Goal: Task Accomplishment & Management: Manage account settings

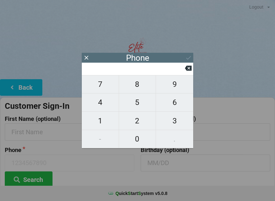
click at [191, 66] on button at bounding box center [188, 68] width 7 height 9
click at [85, 57] on icon at bounding box center [86, 57] width 7 height 7
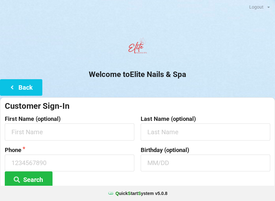
click at [22, 91] on button "Back" at bounding box center [21, 87] width 42 height 16
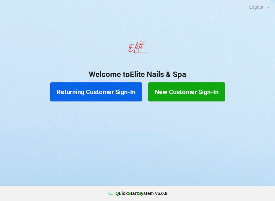
click at [100, 91] on button "Returning Customer Sign-In" at bounding box center [96, 91] width 92 height 19
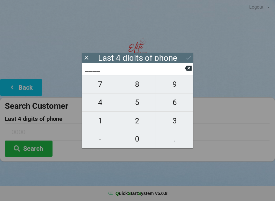
click at [134, 102] on span "5" at bounding box center [137, 102] width 37 height 13
type input "5___"
click at [99, 120] on span "1" at bounding box center [100, 120] width 37 height 13
type input "51__"
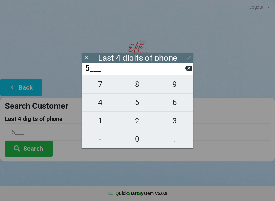
type input "51__"
click at [172, 103] on span "6" at bounding box center [174, 102] width 37 height 13
type input "516_"
click at [176, 121] on span "3" at bounding box center [174, 120] width 37 height 13
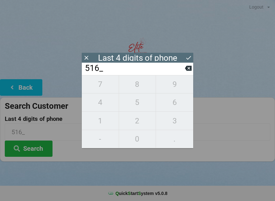
type input "5163"
click at [33, 146] on button "Search" at bounding box center [29, 148] width 48 height 16
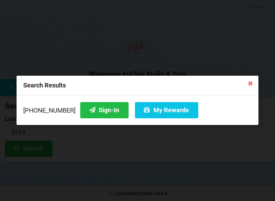
click at [163, 110] on button "My Rewards" at bounding box center [166, 110] width 63 height 16
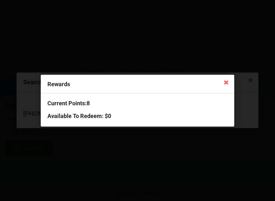
click at [217, 82] on div "Rewards" at bounding box center [137, 84] width 193 height 19
click at [223, 86] on icon at bounding box center [226, 82] width 10 height 10
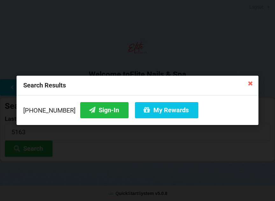
click at [102, 113] on button "Sign-In" at bounding box center [104, 110] width 48 height 16
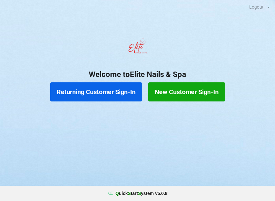
click at [76, 91] on button "Returning Customer Sign-In" at bounding box center [96, 91] width 92 height 19
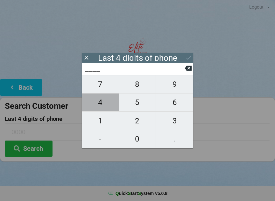
click at [106, 105] on span "4" at bounding box center [100, 102] width 37 height 13
type input "4___"
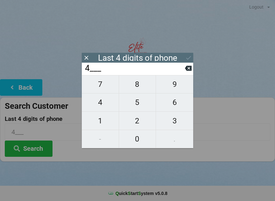
click at [176, 106] on span "6" at bounding box center [174, 102] width 37 height 13
type input "46__"
click at [103, 87] on span "7" at bounding box center [100, 84] width 37 height 13
type input "467_"
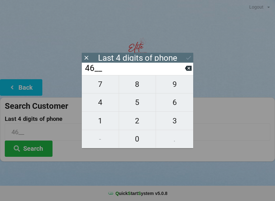
type input "467_"
click at [138, 124] on span "2" at bounding box center [137, 120] width 37 height 13
type input "4672"
click at [181, 139] on div "7 8 9 4 5 6 1 2 3 - 0 ." at bounding box center [137, 111] width 111 height 73
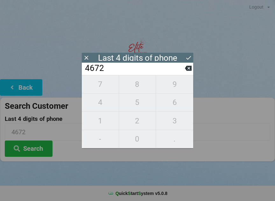
click at [179, 142] on div "7 8 9 4 5 6 1 2 3 - 0 ." at bounding box center [137, 111] width 111 height 73
click at [188, 71] on icon at bounding box center [188, 68] width 7 height 5
click at [183, 69] on input "467_" at bounding box center [134, 68] width 100 height 10
click at [182, 70] on input "467_" at bounding box center [134, 68] width 100 height 10
click at [136, 121] on span "2" at bounding box center [137, 120] width 37 height 13
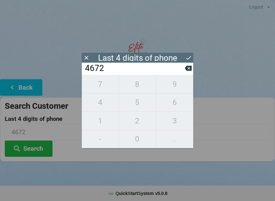
click at [188, 71] on icon at bounding box center [188, 68] width 7 height 5
click at [146, 122] on span "2" at bounding box center [137, 120] width 37 height 13
type input "4672"
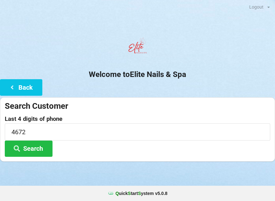
click at [161, 166] on div at bounding box center [137, 169] width 275 height 16
click at [39, 148] on button "Search" at bounding box center [29, 148] width 48 height 16
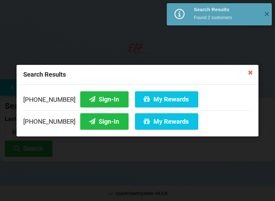
click at [98, 120] on button "Sign-In" at bounding box center [104, 121] width 48 height 16
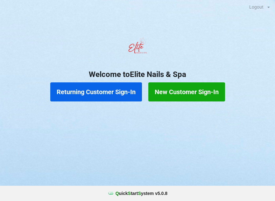
click at [86, 93] on button "Returning Customer Sign-In" at bounding box center [96, 91] width 92 height 19
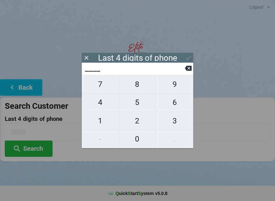
click at [106, 89] on span "7" at bounding box center [100, 84] width 37 height 13
type input "7___"
click at [175, 109] on span "6" at bounding box center [174, 102] width 37 height 13
type input "76__"
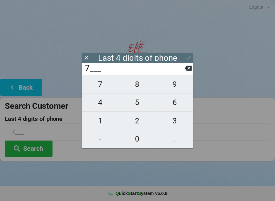
type input "76__"
click at [137, 138] on span "0" at bounding box center [137, 138] width 37 height 13
type input "760_"
click at [94, 119] on span "1" at bounding box center [100, 120] width 37 height 13
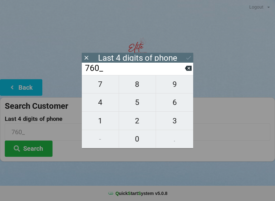
type input "7601"
click at [36, 154] on button "Search" at bounding box center [29, 148] width 48 height 16
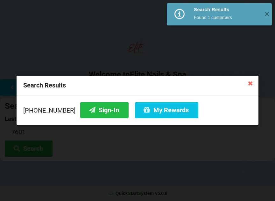
click at [86, 109] on button "Sign-In" at bounding box center [104, 110] width 48 height 16
